Goal: Task Accomplishment & Management: Use online tool/utility

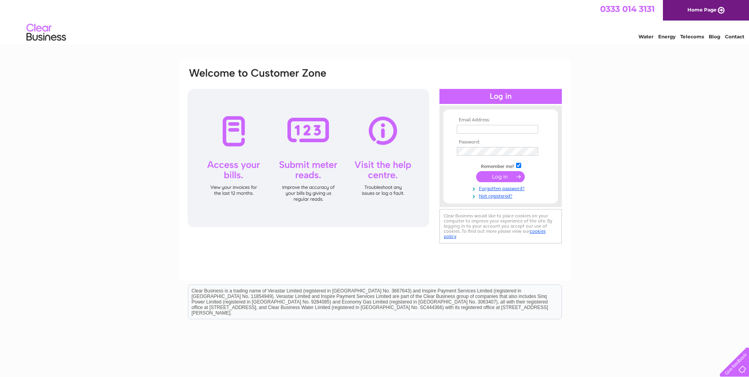
type input "[EMAIL_ADDRESS][DOMAIN_NAME]"
click at [496, 174] on input "submit" at bounding box center [500, 176] width 49 height 11
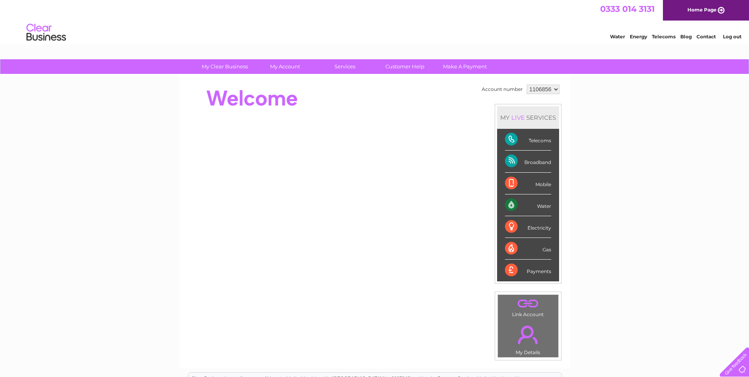
click at [509, 136] on div "Telecoms" at bounding box center [528, 140] width 46 height 22
click at [513, 140] on div "Telecoms" at bounding box center [528, 140] width 46 height 22
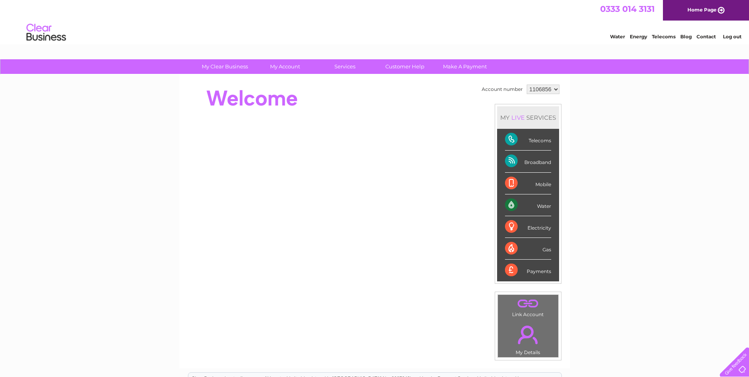
click at [509, 138] on div "Telecoms" at bounding box center [528, 140] width 46 height 22
click at [404, 65] on link "Customer Help" at bounding box center [404, 66] width 65 height 15
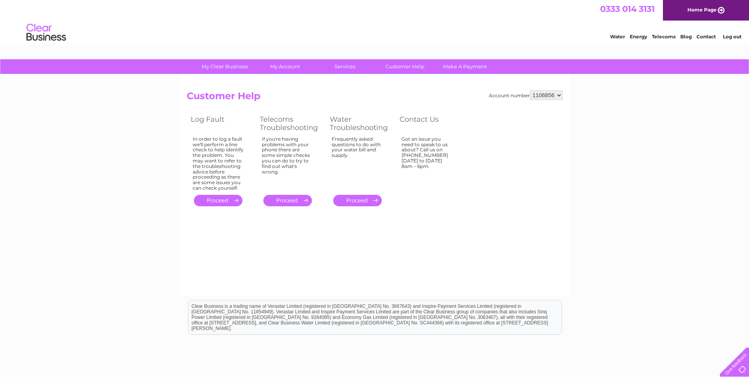
click at [220, 198] on link "." at bounding box center [218, 200] width 49 height 11
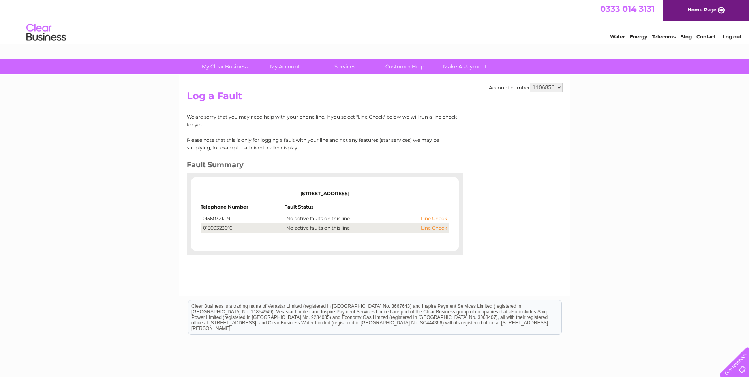
click at [435, 227] on link "Line Check" at bounding box center [434, 228] width 26 height 6
click at [434, 226] on link "Line Check" at bounding box center [434, 228] width 26 height 6
click at [434, 216] on link "Line Check" at bounding box center [434, 219] width 26 height 6
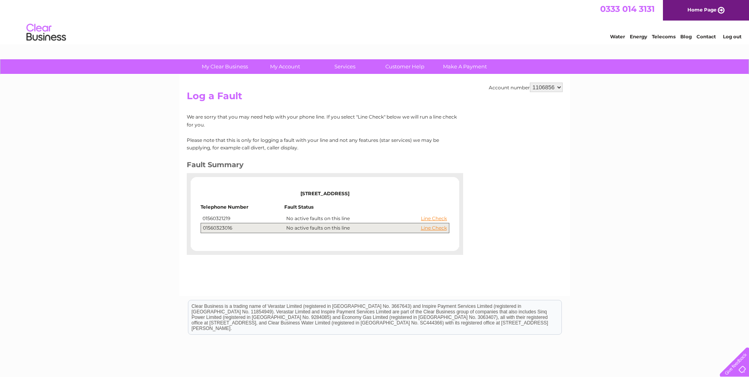
click at [238, 216] on td "01560321219" at bounding box center [243, 218] width 84 height 9
click at [434, 217] on link "Line Check" at bounding box center [434, 219] width 26 height 6
click at [434, 216] on link "Line Check" at bounding box center [434, 219] width 26 height 6
click at [437, 216] on link "Line Check" at bounding box center [434, 219] width 26 height 6
click at [436, 217] on link "Line Check" at bounding box center [434, 219] width 26 height 6
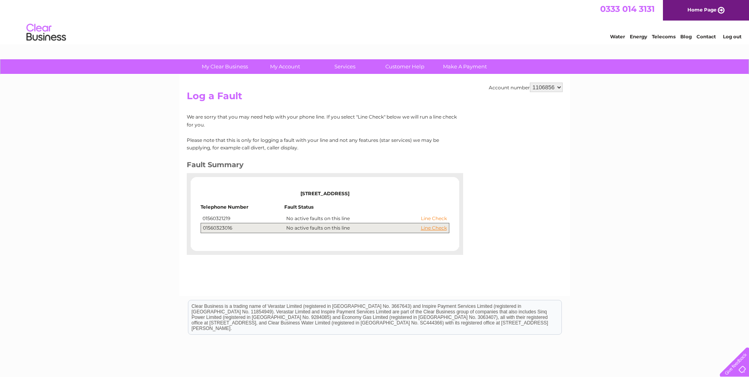
click at [433, 217] on link "Line Check" at bounding box center [434, 219] width 26 height 6
click at [432, 216] on link "Line Check" at bounding box center [434, 219] width 26 height 6
click at [434, 217] on link "Line Check" at bounding box center [434, 219] width 26 height 6
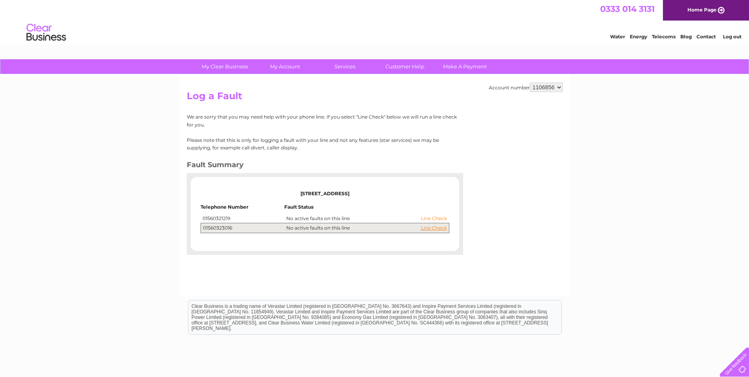
click at [436, 218] on link "Line Check" at bounding box center [434, 219] width 26 height 6
click at [439, 217] on link "Line Check" at bounding box center [434, 219] width 26 height 6
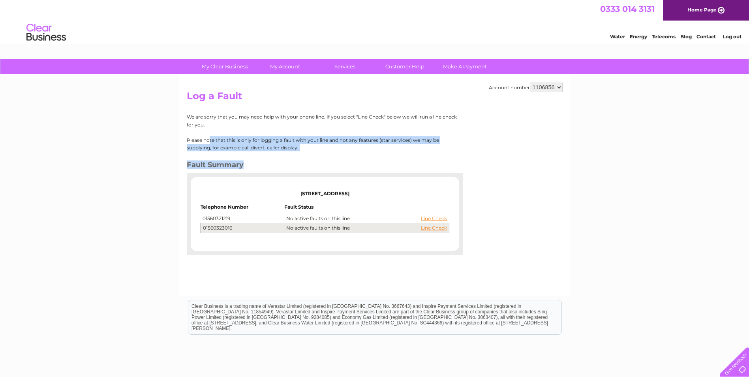
drag, startPoint x: 139, startPoint y: 196, endPoint x: 175, endPoint y: 224, distance: 45.8
click at [175, 224] on div "My Clear Business Login Details My Details My Preferences Link Account My Accou…" at bounding box center [374, 245] width 749 height 372
click at [526, 171] on div "Account number 1106856 Log a Fault We are sorry that you may need help with you…" at bounding box center [374, 185] width 391 height 221
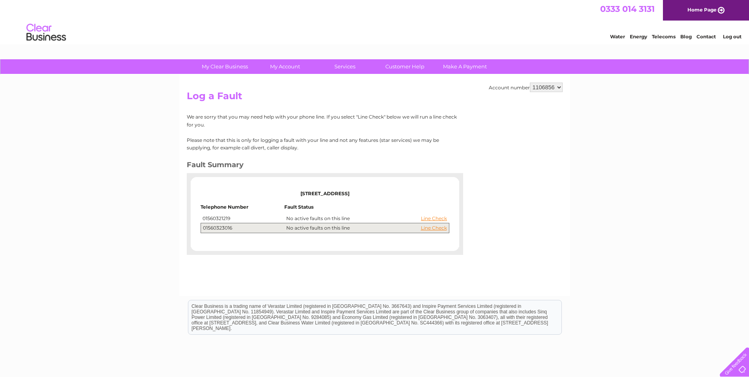
click at [228, 218] on td "01560321219" at bounding box center [243, 218] width 84 height 9
click at [233, 216] on td "01560321219" at bounding box center [243, 218] width 84 height 9
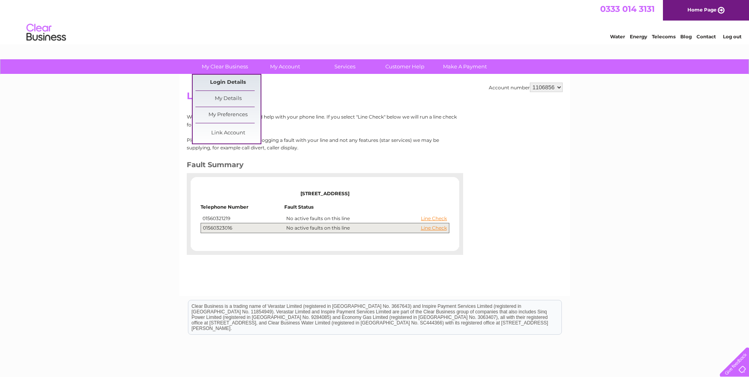
click at [232, 81] on link "Login Details" at bounding box center [227, 83] width 65 height 16
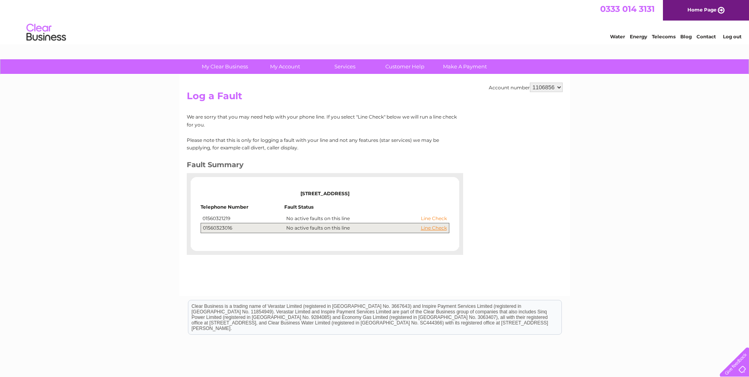
click at [436, 218] on link "Line Check" at bounding box center [434, 219] width 26 height 6
click at [437, 216] on link "Line Check" at bounding box center [434, 219] width 26 height 6
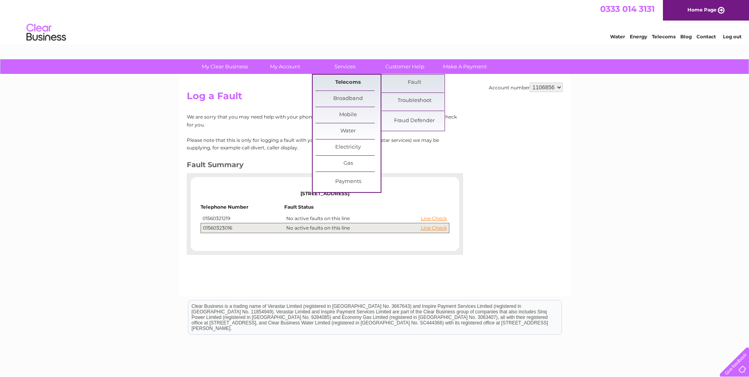
click at [351, 81] on link "Telecoms" at bounding box center [347, 83] width 65 height 16
click at [418, 81] on link "Fault" at bounding box center [414, 83] width 65 height 16
click at [418, 98] on link "Troubleshoot" at bounding box center [414, 101] width 65 height 16
click at [419, 96] on link "Troubleshoot" at bounding box center [414, 101] width 65 height 16
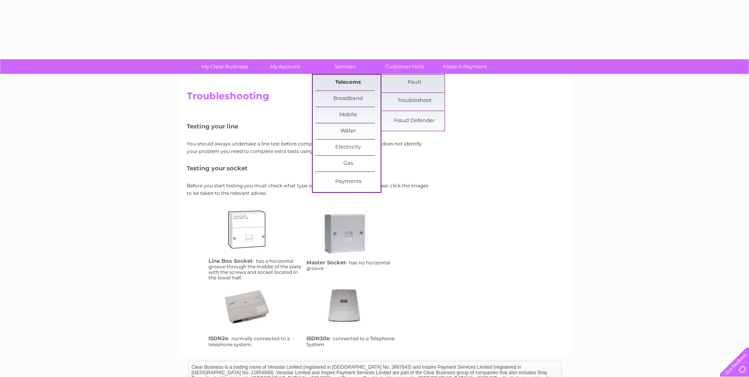
click at [351, 79] on link "Telecoms" at bounding box center [347, 83] width 65 height 16
click at [350, 79] on link "Telecoms" at bounding box center [347, 83] width 65 height 16
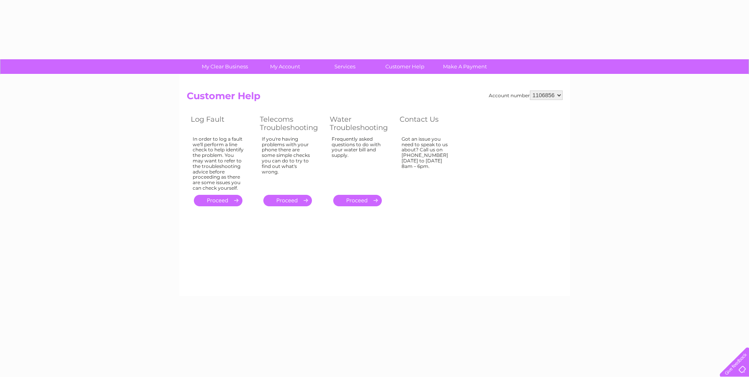
click at [217, 198] on link "." at bounding box center [218, 200] width 49 height 11
click at [230, 197] on link "." at bounding box center [218, 200] width 49 height 11
click at [216, 198] on link "." at bounding box center [218, 200] width 49 height 11
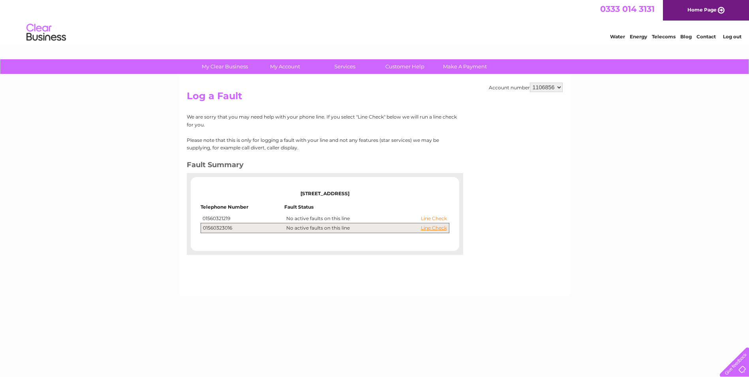
click at [434, 216] on link "Line Check" at bounding box center [434, 219] width 26 height 6
click at [433, 216] on link "Line Check" at bounding box center [434, 219] width 26 height 6
click at [227, 219] on td "01560321219" at bounding box center [243, 218] width 84 height 9
click at [432, 217] on link "Line Check" at bounding box center [434, 219] width 26 height 6
click at [435, 218] on link "Line Check" at bounding box center [434, 219] width 26 height 6
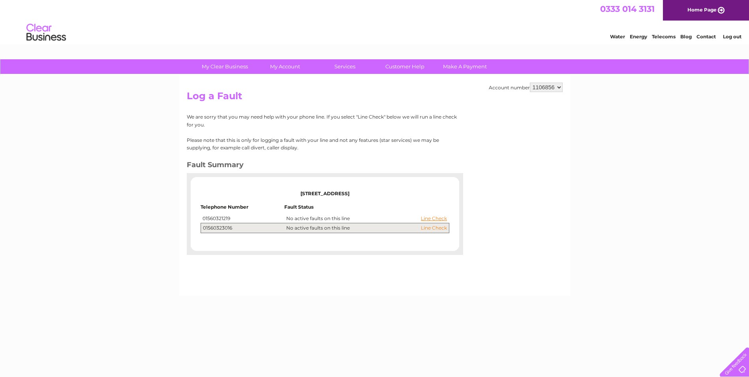
click at [435, 227] on link "Line Check" at bounding box center [434, 228] width 26 height 6
click at [436, 217] on link "Line Check" at bounding box center [434, 219] width 26 height 6
click at [557, 86] on select "1106856" at bounding box center [546, 87] width 33 height 9
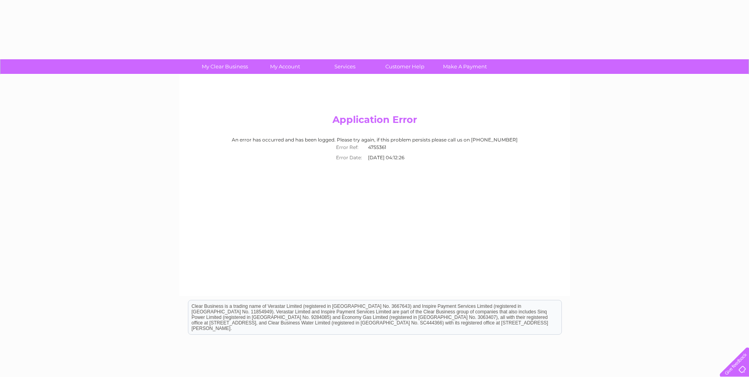
click at [742, 363] on div at bounding box center [733, 360] width 32 height 32
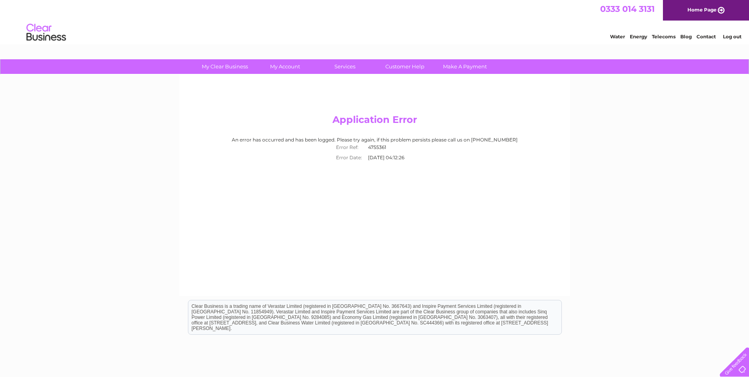
click at [698, 37] on link "Contact" at bounding box center [705, 37] width 19 height 6
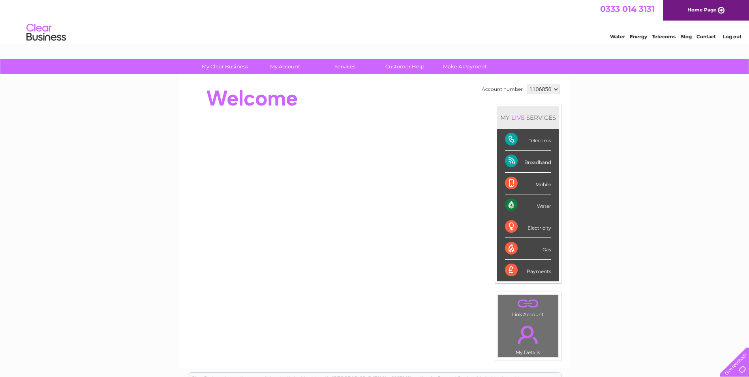
click at [510, 141] on div "Telecoms" at bounding box center [528, 140] width 46 height 22
click at [527, 141] on div "Telecoms" at bounding box center [528, 140] width 46 height 22
drag, startPoint x: 533, startPoint y: 135, endPoint x: 536, endPoint y: 141, distance: 6.5
click at [535, 139] on div "Telecoms" at bounding box center [528, 140] width 46 height 22
click at [536, 141] on div "Telecoms" at bounding box center [528, 140] width 46 height 22
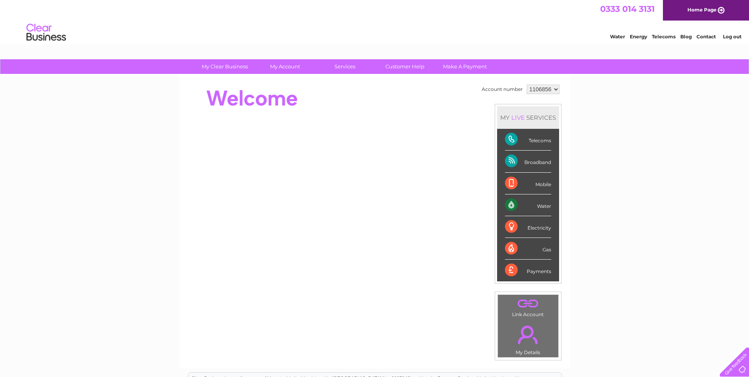
click at [541, 143] on div "Telecoms" at bounding box center [528, 140] width 46 height 22
click at [539, 141] on div "Telecoms" at bounding box center [528, 140] width 46 height 22
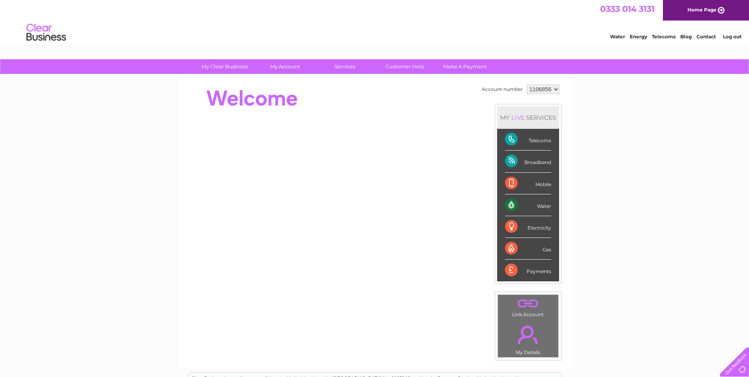
drag, startPoint x: 539, startPoint y: 141, endPoint x: 513, endPoint y: 140, distance: 26.5
click at [513, 140] on div "Telecoms" at bounding box center [528, 140] width 46 height 22
click at [528, 159] on div "Broadband" at bounding box center [528, 161] width 46 height 22
click at [525, 145] on div "Telecoms" at bounding box center [528, 140] width 46 height 22
click at [551, 90] on select "1106856" at bounding box center [543, 88] width 33 height 9
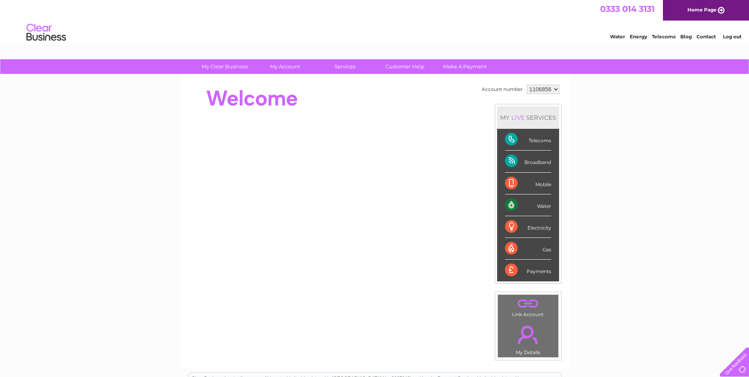
click at [551, 90] on select "1106856" at bounding box center [543, 88] width 33 height 9
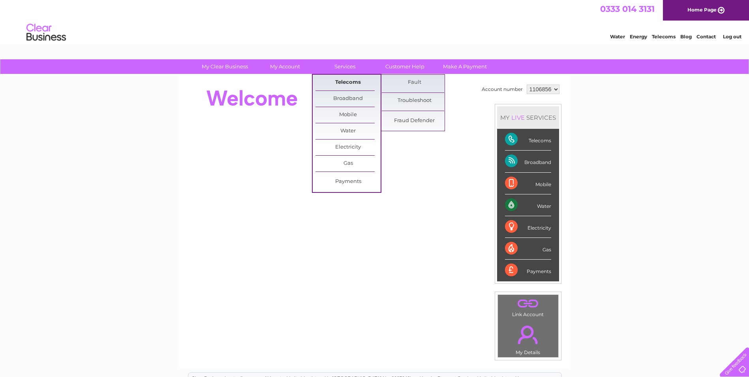
click at [349, 80] on link "Telecoms" at bounding box center [347, 83] width 65 height 16
click at [418, 84] on link "Fault" at bounding box center [414, 83] width 65 height 16
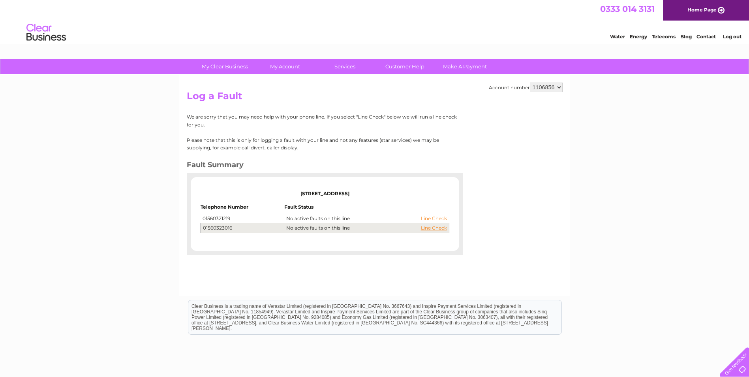
click at [428, 216] on link "Line Check" at bounding box center [434, 219] width 26 height 6
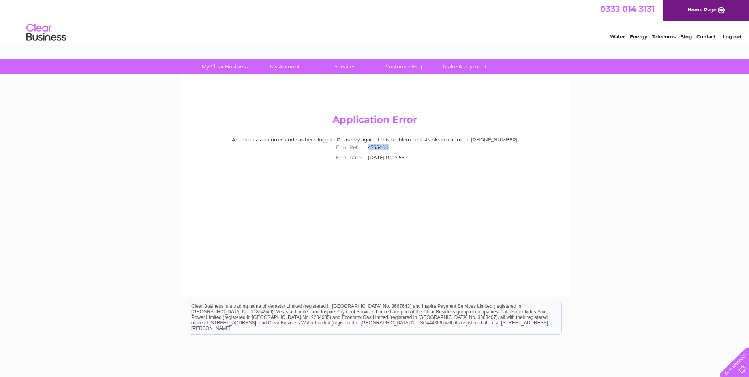
drag, startPoint x: 388, startPoint y: 147, endPoint x: 369, endPoint y: 148, distance: 19.0
click at [369, 148] on td "4755400" at bounding box center [391, 147] width 51 height 10
copy td "4755400"
